Goal: Obtain resource: Download file/media

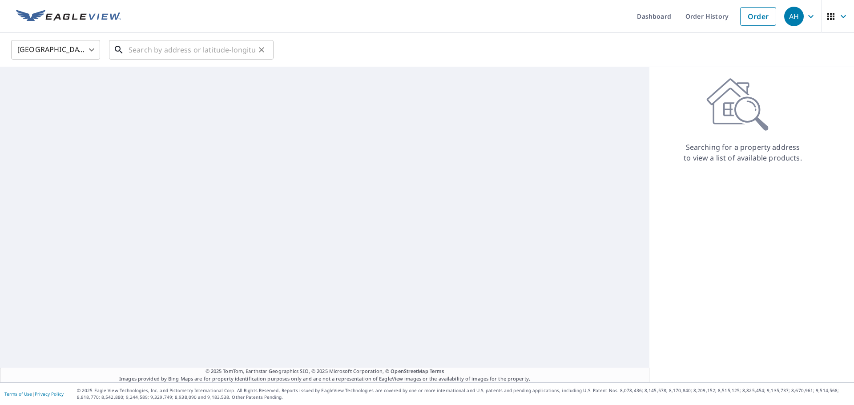
click at [221, 43] on input "text" at bounding box center [192, 49] width 127 height 25
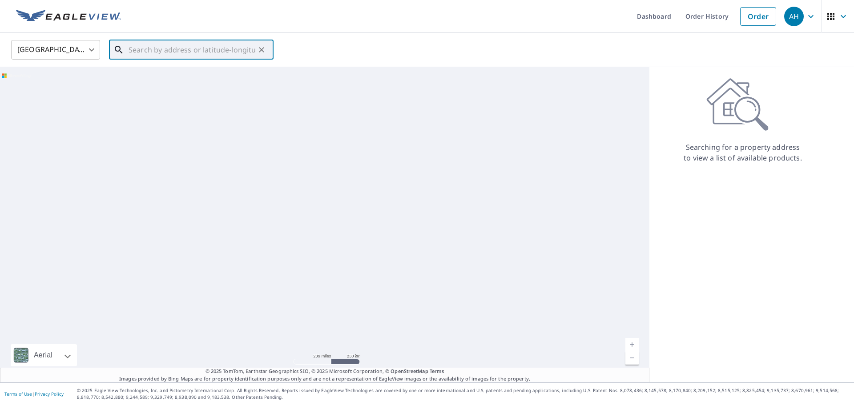
paste input "[STREET_ADDRESS]"
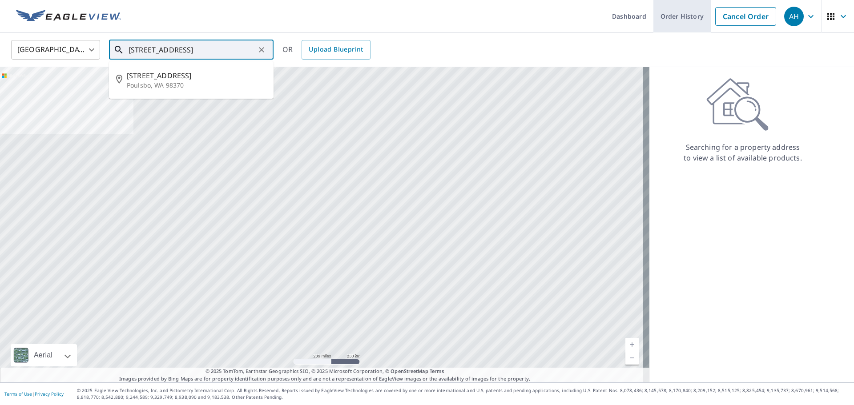
type input "[STREET_ADDRESS]"
click at [692, 14] on link "Order History" at bounding box center [681, 16] width 57 height 32
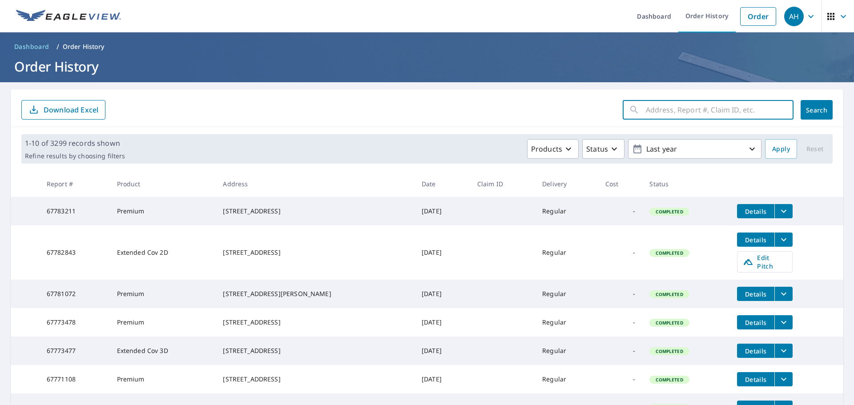
click at [647, 113] on input "text" at bounding box center [720, 109] width 148 height 25
paste input "[STREET_ADDRESS]"
type input "[STREET_ADDRESS]"
click button "Search" at bounding box center [816, 110] width 32 height 20
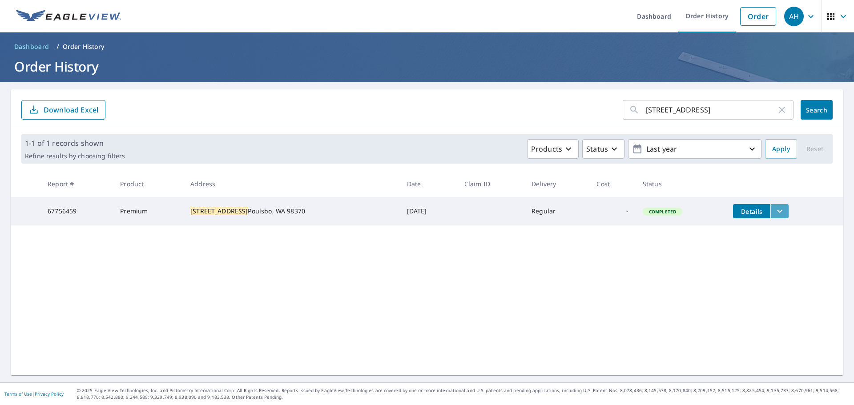
click at [774, 206] on icon "filesDropdownBtn-67756459" at bounding box center [779, 211] width 11 height 11
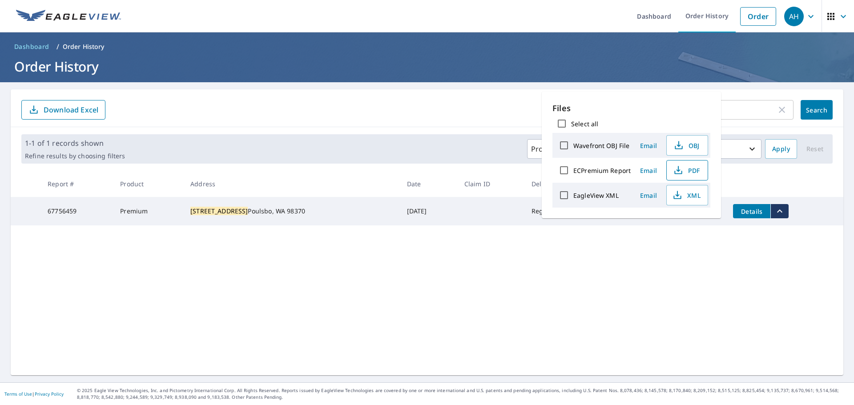
click at [693, 173] on span "PDF" at bounding box center [686, 170] width 28 height 11
drag, startPoint x: 778, startPoint y: 109, endPoint x: 748, endPoint y: 110, distance: 29.8
click at [776, 109] on icon "button" at bounding box center [781, 110] width 11 height 11
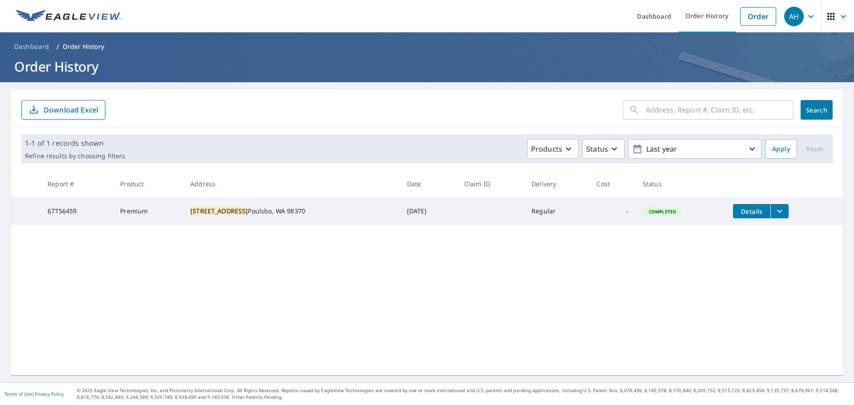
click at [748, 110] on input "text" at bounding box center [720, 109] width 148 height 25
paste input "[STREET_ADDRESS]"
type input "[STREET_ADDRESS]"
click button "Search" at bounding box center [816, 110] width 32 height 20
click at [776, 210] on icon "filesDropdownBtn-67756438" at bounding box center [781, 211] width 11 height 11
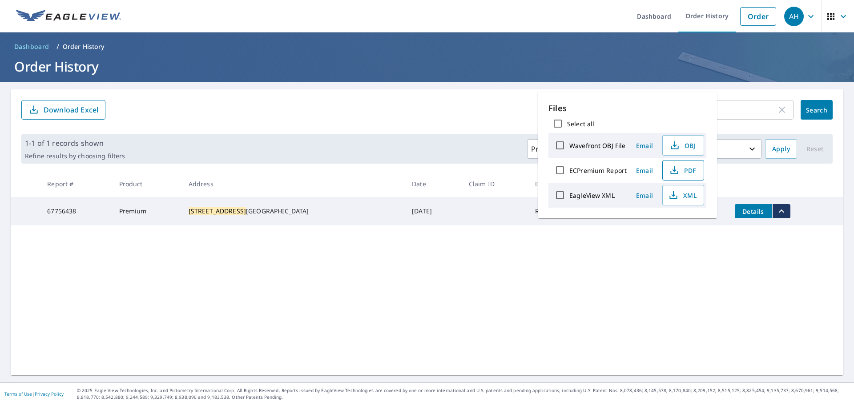
click at [692, 171] on span "PDF" at bounding box center [682, 170] width 28 height 11
drag, startPoint x: 775, startPoint y: 109, endPoint x: 769, endPoint y: 111, distance: 6.0
click at [776, 111] on icon "button" at bounding box center [781, 110] width 11 height 11
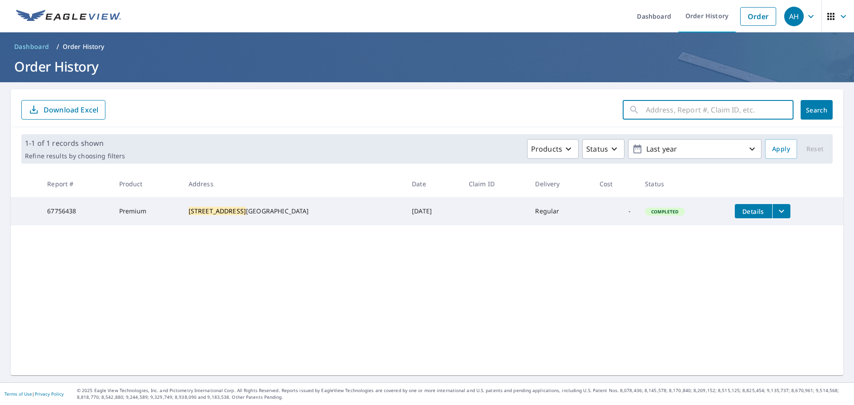
click at [755, 112] on input "text" at bounding box center [720, 109] width 148 height 25
paste input "[STREET_ADDRESS]"
type input "[STREET_ADDRESS]"
click button "Search" at bounding box center [816, 110] width 32 height 20
drag, startPoint x: 767, startPoint y: 209, endPoint x: 747, endPoint y: 201, distance: 22.1
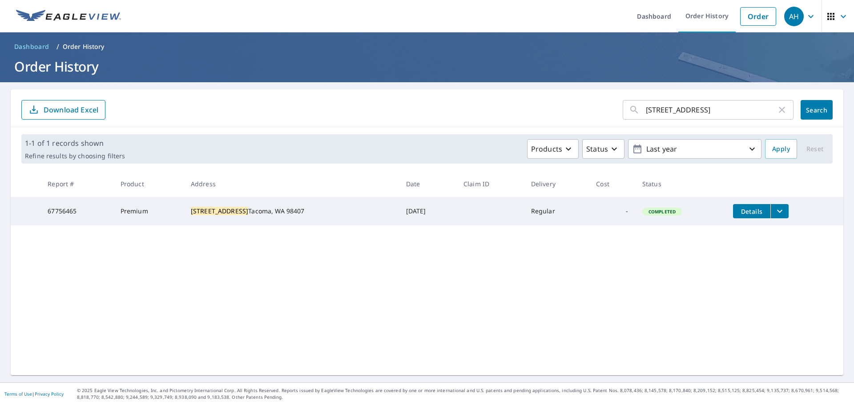
click at [774, 209] on icon "filesDropdownBtn-67756465" at bounding box center [779, 211] width 11 height 11
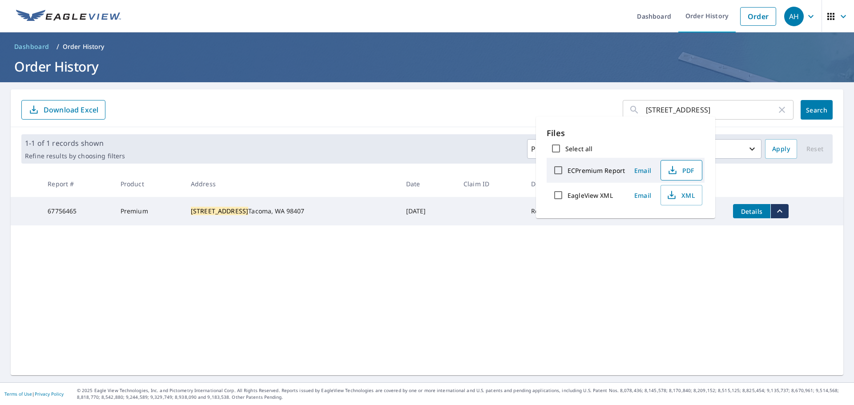
click at [690, 175] on span "PDF" at bounding box center [680, 170] width 28 height 11
click at [777, 113] on icon "button" at bounding box center [781, 110] width 11 height 11
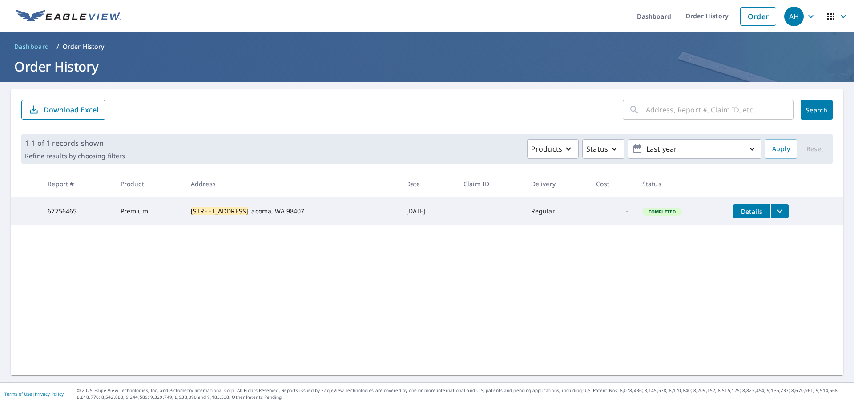
click at [725, 117] on input "text" at bounding box center [720, 109] width 148 height 25
paste input "[STREET_ADDRESS]"
type input "[STREET_ADDRESS]"
click button "Search" at bounding box center [816, 110] width 32 height 20
drag, startPoint x: 767, startPoint y: 209, endPoint x: 728, endPoint y: 193, distance: 42.6
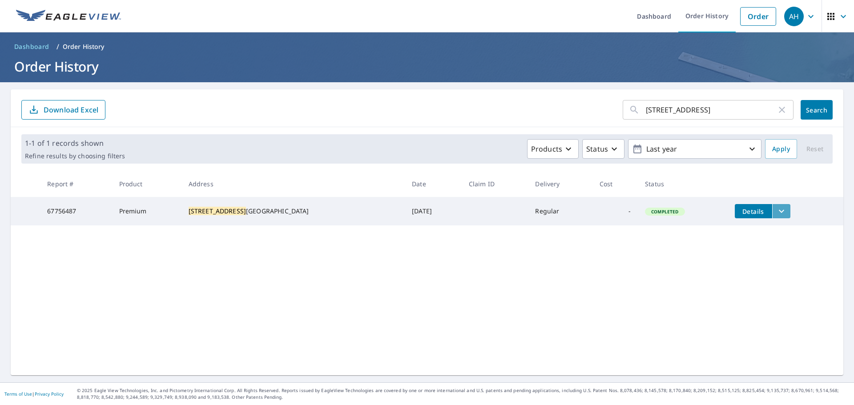
click at [776, 209] on icon "filesDropdownBtn-67756487" at bounding box center [781, 211] width 11 height 11
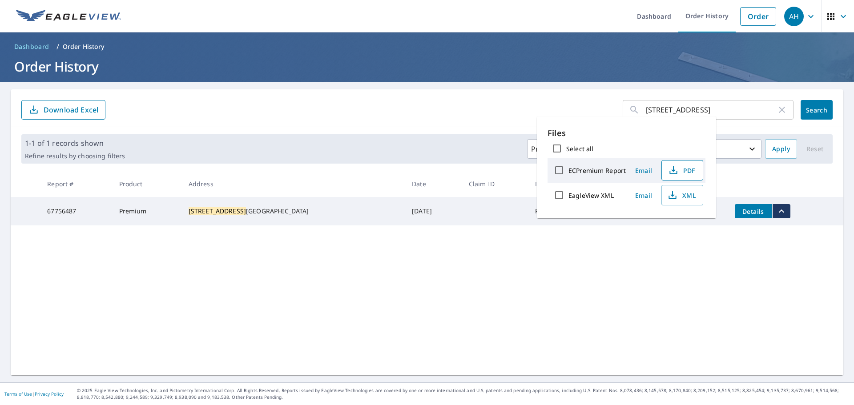
click at [675, 170] on icon "button" at bounding box center [673, 170] width 11 height 11
click at [844, 289] on main "[STREET_ADDRESS] ​ Search Download Excel 1-1 of 1 records shown Refine results …" at bounding box center [427, 232] width 854 height 300
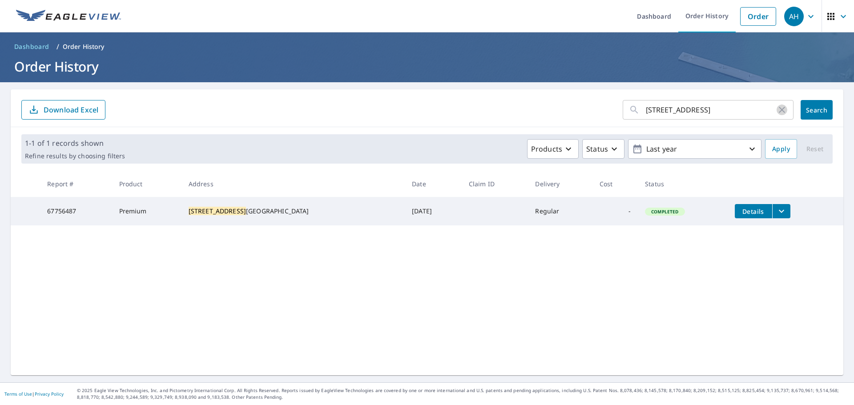
drag, startPoint x: 776, startPoint y: 108, endPoint x: 716, endPoint y: 110, distance: 60.5
click at [776, 109] on icon "button" at bounding box center [781, 110] width 11 height 11
click at [704, 110] on input "text" at bounding box center [720, 109] width 148 height 25
paste input "1242 Ventura Dr"
type input "1242 Ventura Dr"
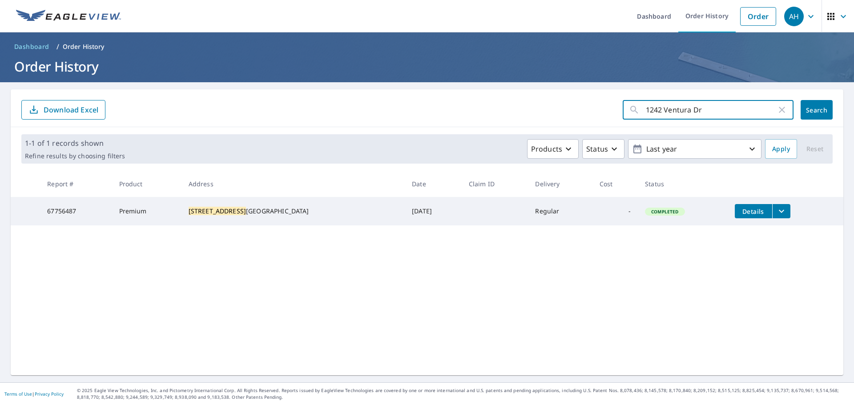
click button "Search" at bounding box center [816, 110] width 32 height 20
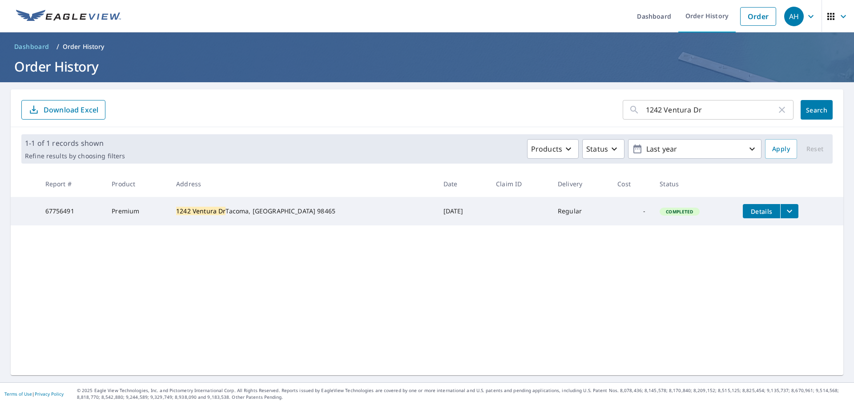
click at [784, 208] on icon "filesDropdownBtn-67756491" at bounding box center [789, 211] width 11 height 11
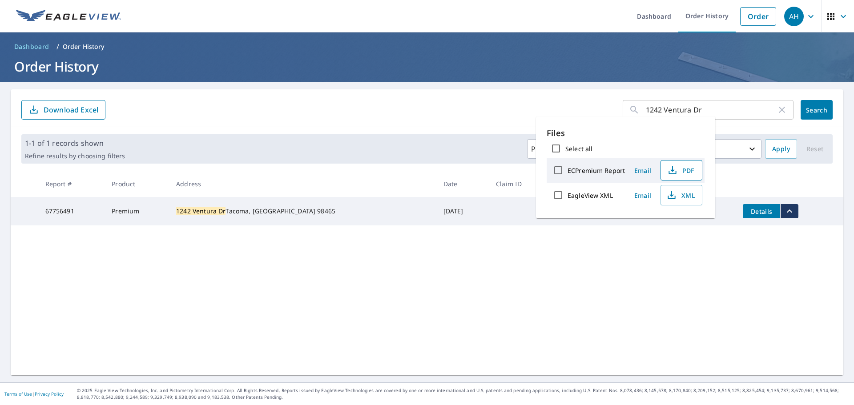
click at [684, 173] on span "PDF" at bounding box center [680, 170] width 28 height 11
